Goal: Ask a question

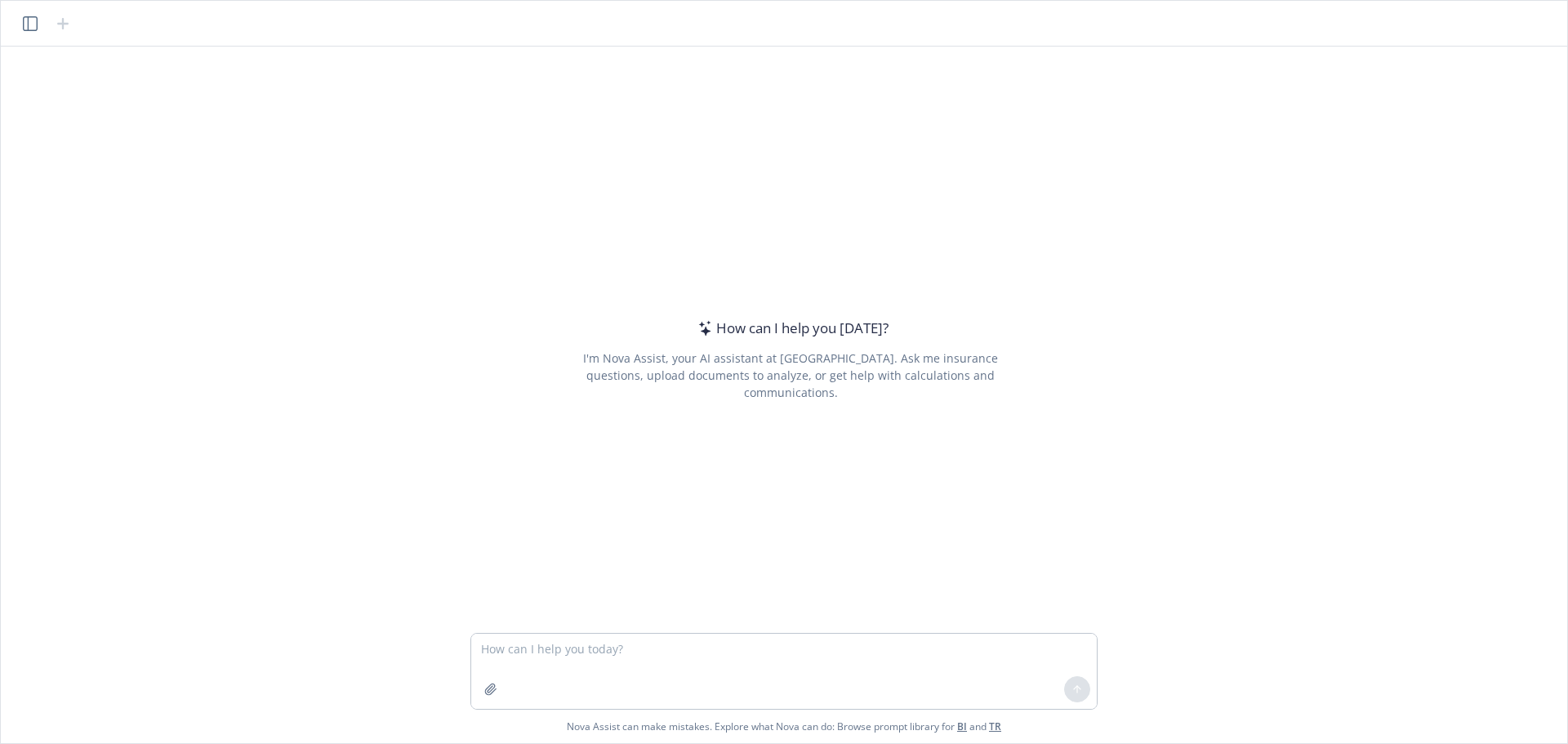
click at [596, 650] on textarea at bounding box center [784, 671] width 626 height 75
type textarea "how does MSP work again?"
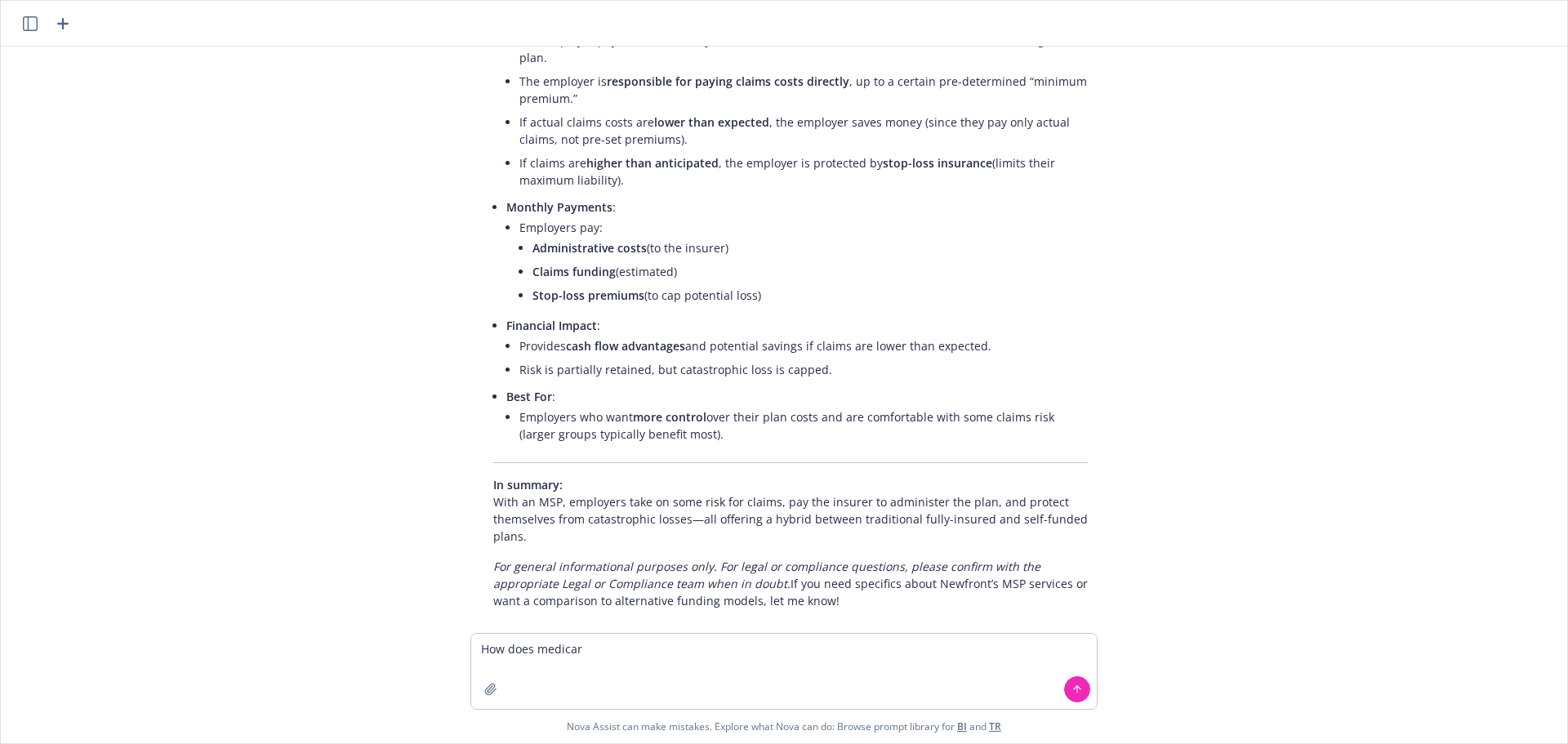
scroll to position [265, 0]
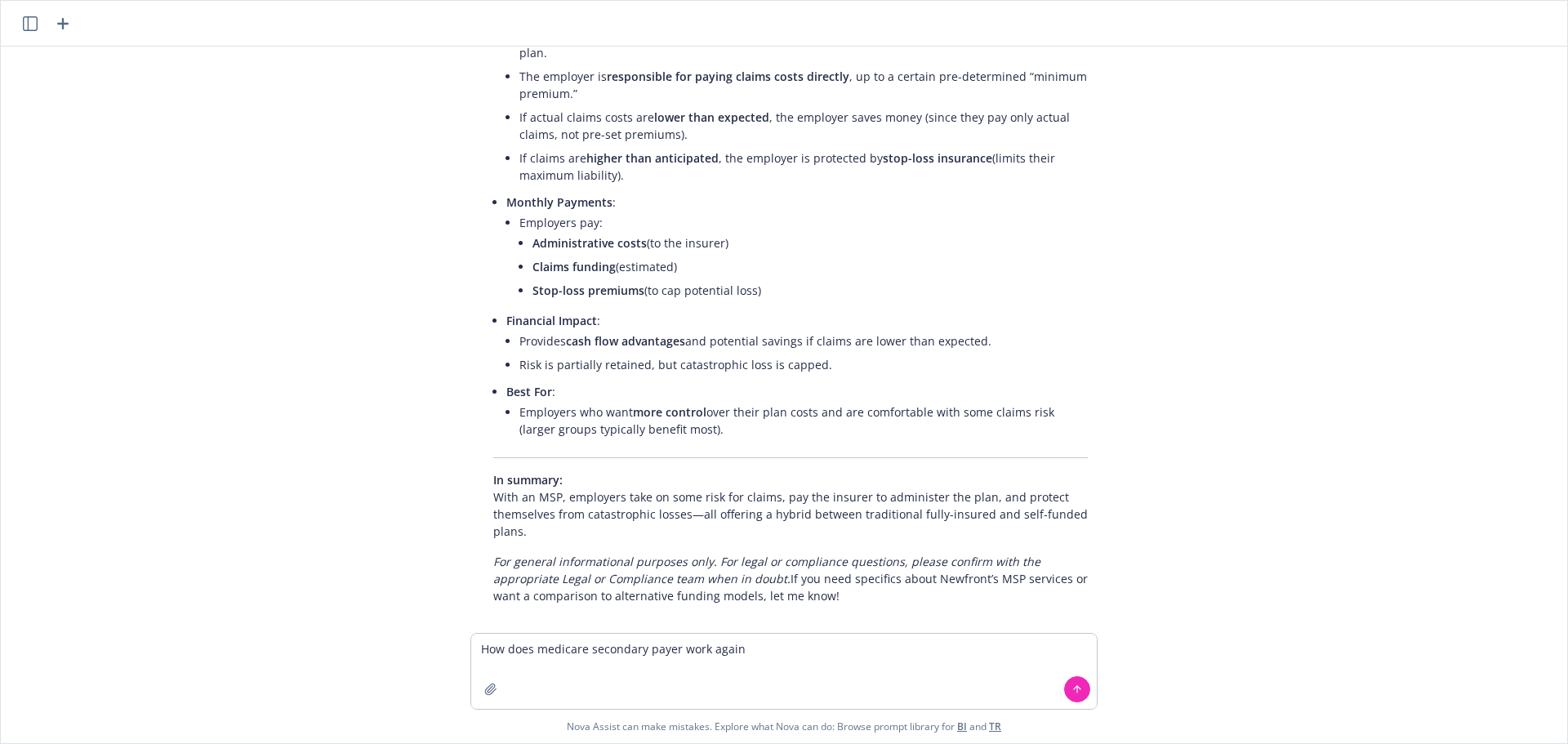
type textarea "How does medicare secondary payer work again?"
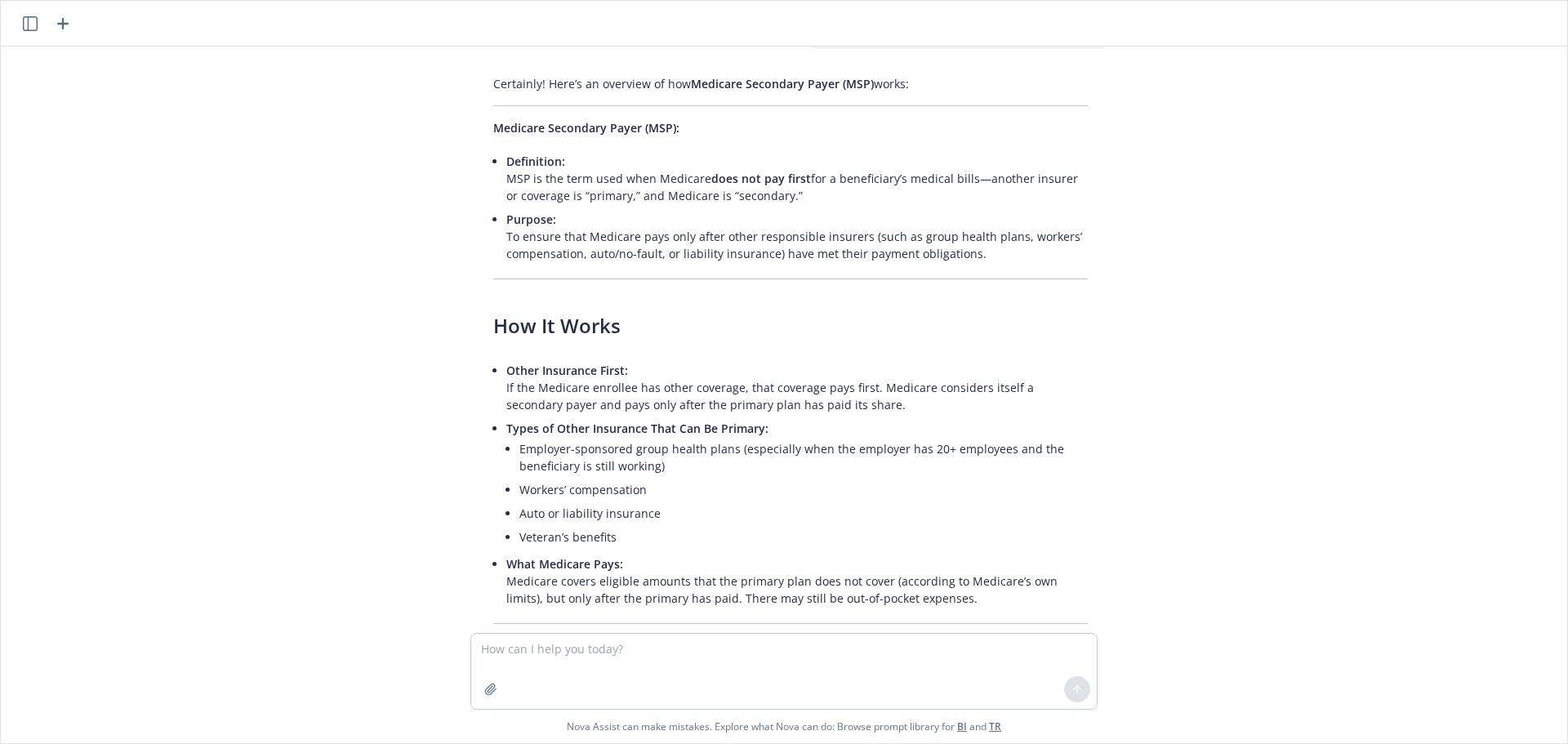
scroll to position [902, 0]
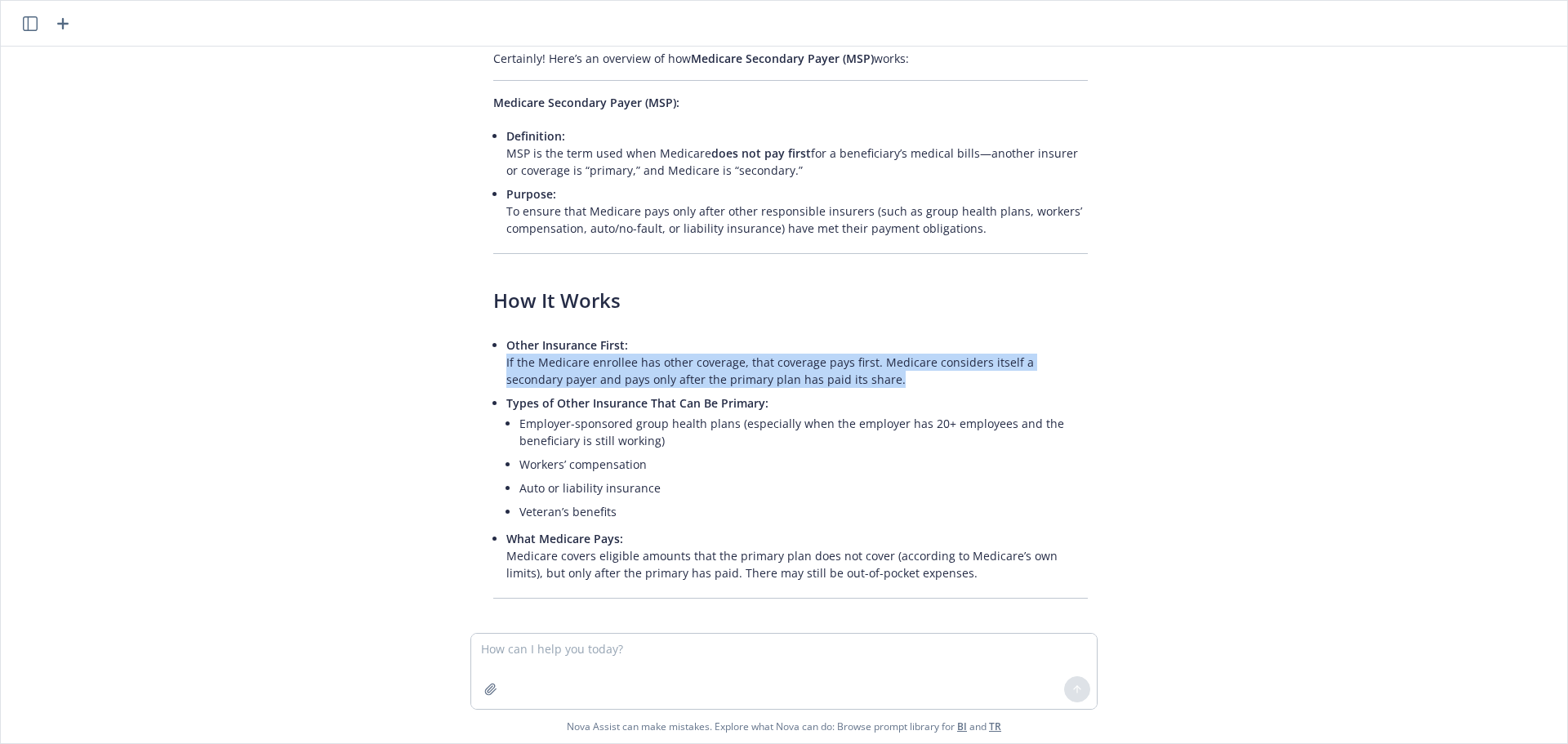
drag, startPoint x: 856, startPoint y: 368, endPoint x: 495, endPoint y: 347, distance: 361.6
click at [495, 347] on div "Certainly! Here’s an overview of how Medicare Secondary Payer (MSP) works: Medi…" at bounding box center [791, 613] width 628 height 1139
copy p "If the Medicare enrollee has other coverage, that coverage pays first. Medicare…"
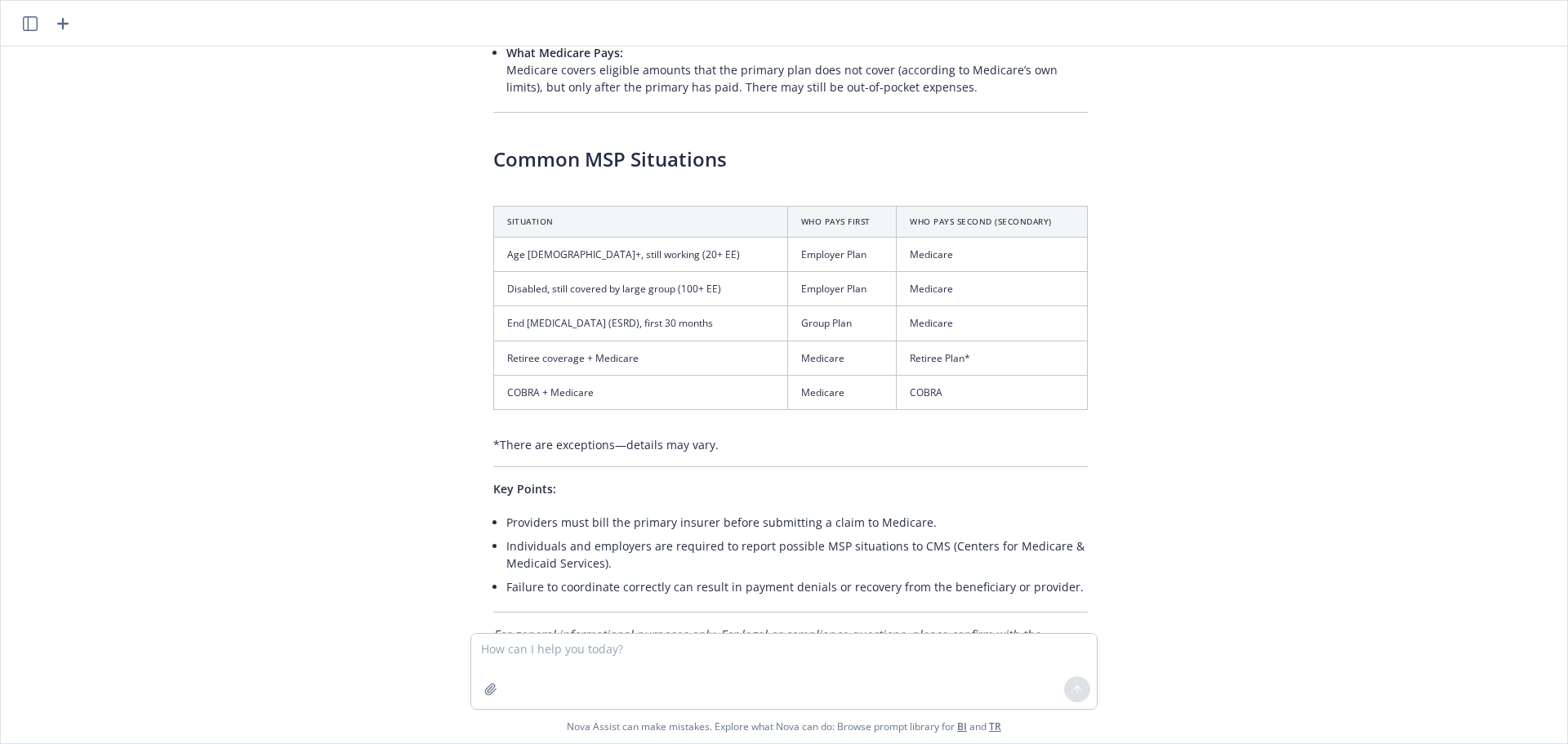
scroll to position [1474, 0]
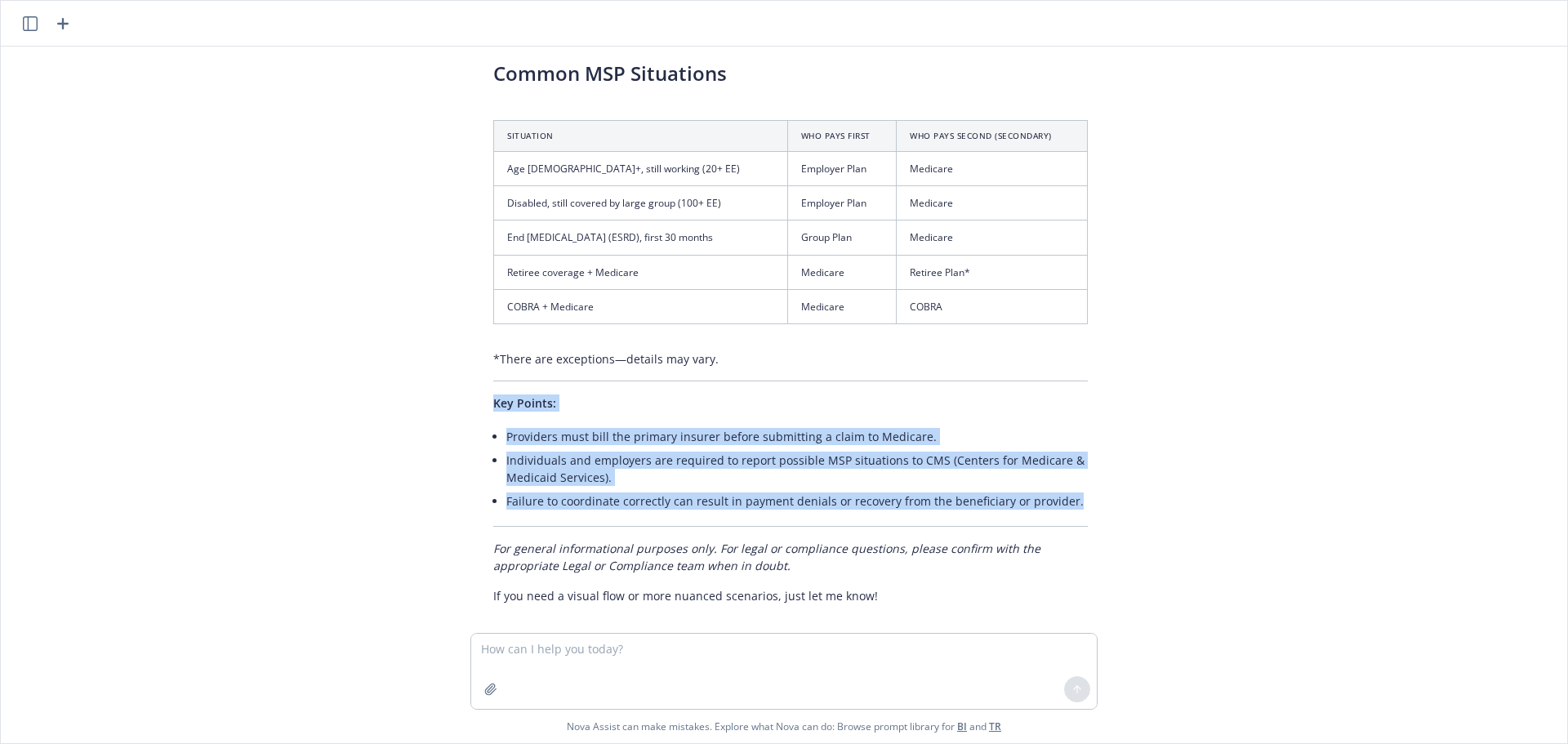
drag, startPoint x: 1059, startPoint y: 484, endPoint x: 487, endPoint y: 390, distance: 579.7
click at [487, 390] on div "Certainly! Here’s an overview of how Medicare Secondary Payer (MSP) works: Medi…" at bounding box center [791, 41] width 628 height 1139
copy div "Key Points: Providers must bill the primary insurer before submitting a claim t…"
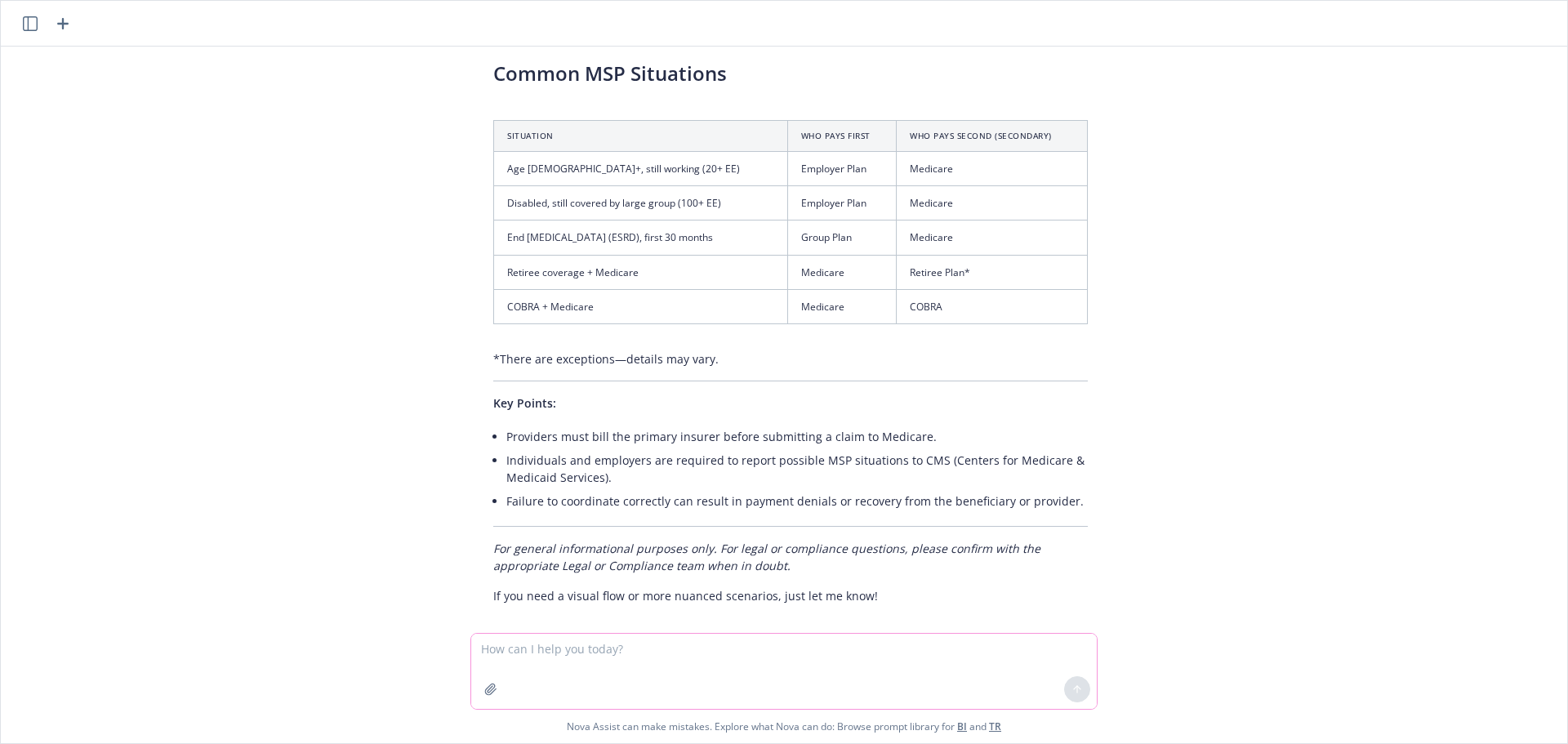
click at [511, 646] on textarea at bounding box center [784, 671] width 626 height 75
type textarea "Is relocating a QLE to enroll in the FSA?"
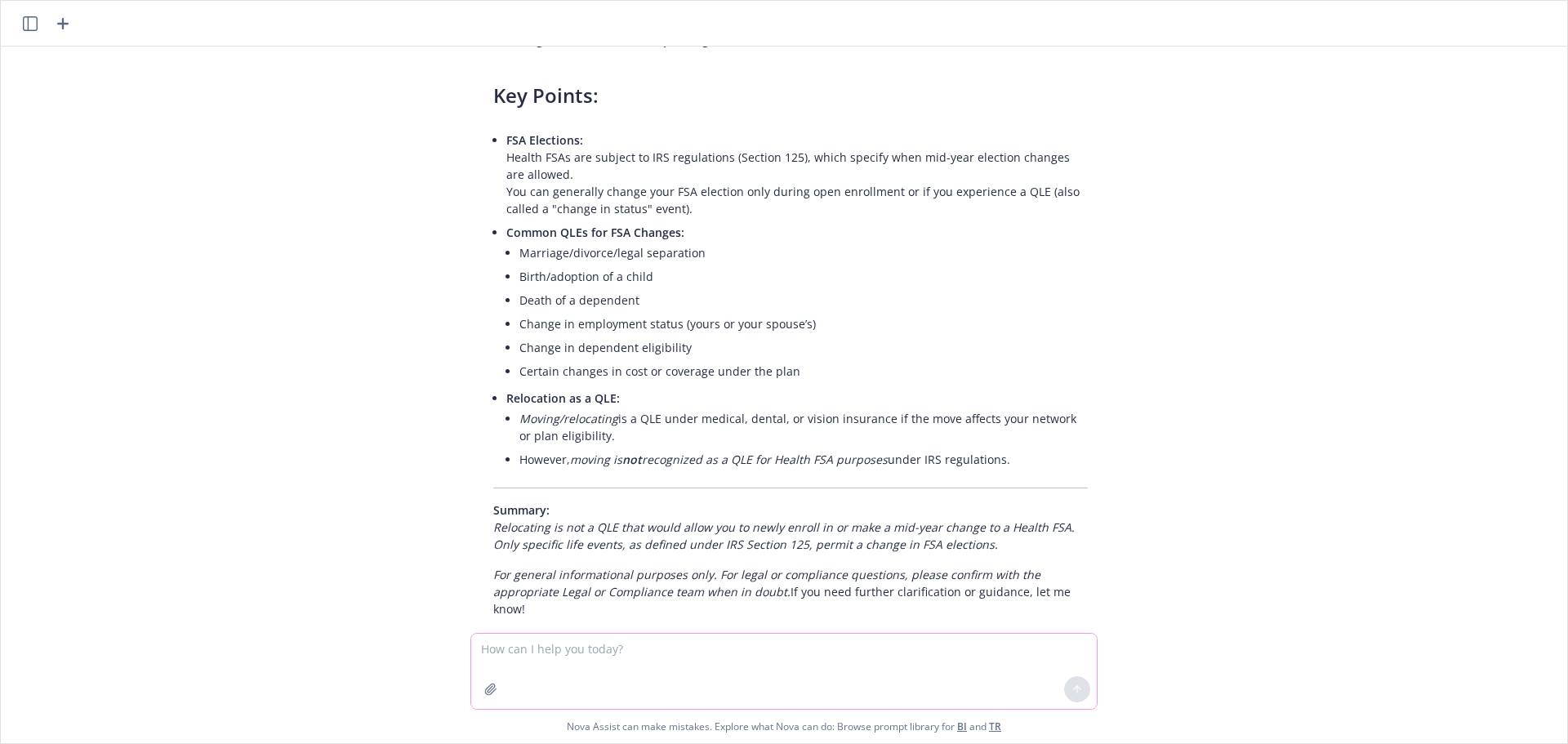
scroll to position [2159, 0]
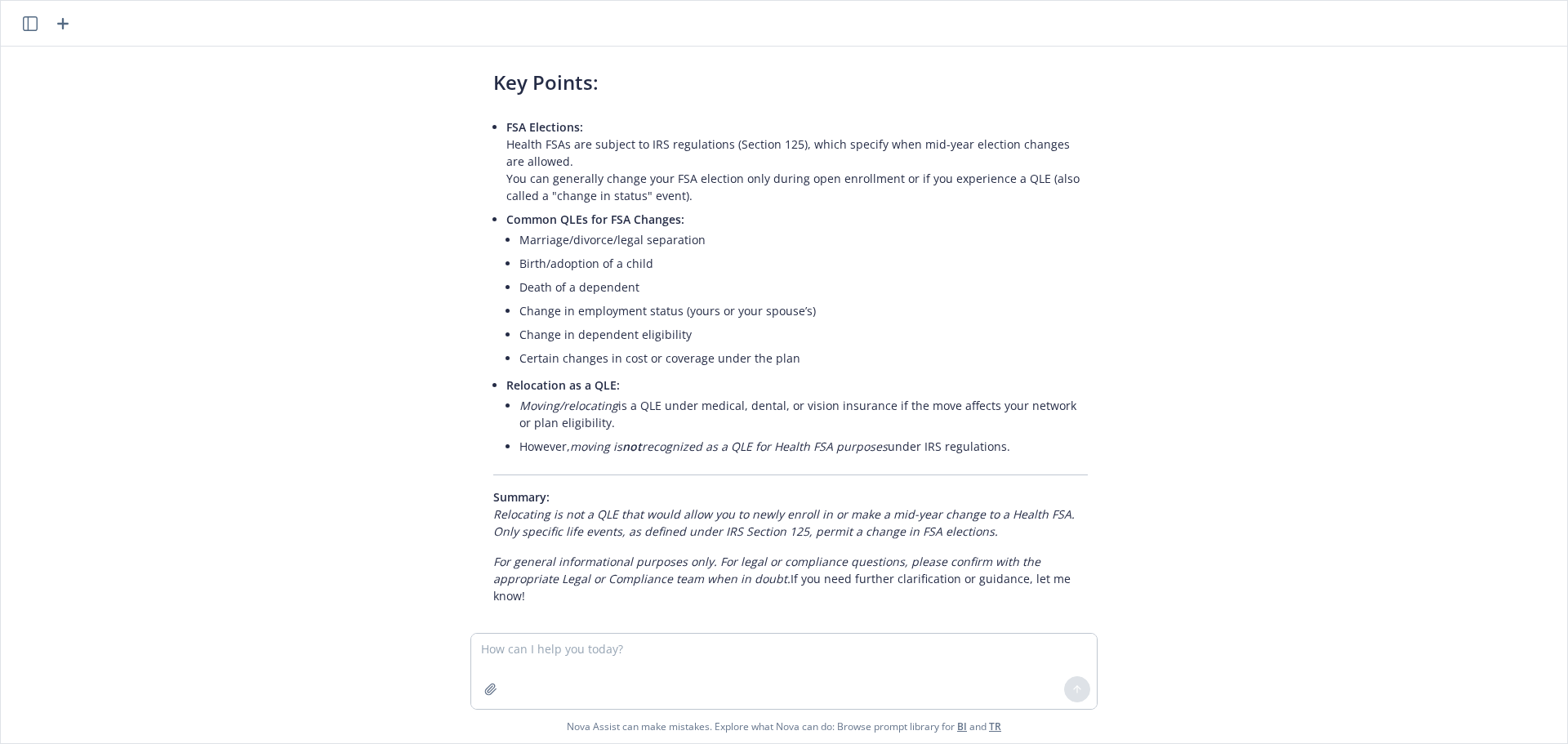
drag, startPoint x: 1015, startPoint y: 432, endPoint x: 516, endPoint y: 391, distance: 500.7
click at [519, 394] on ul "Moving/relocating is a QLE under medical, dental, or vision insurance if the mo…" at bounding box center [803, 426] width 568 height 65
copy ul "Moving/relocating is a QLE under medical, dental, or vision insurance if the mo…"
